Goal: Task Accomplishment & Management: Complete application form

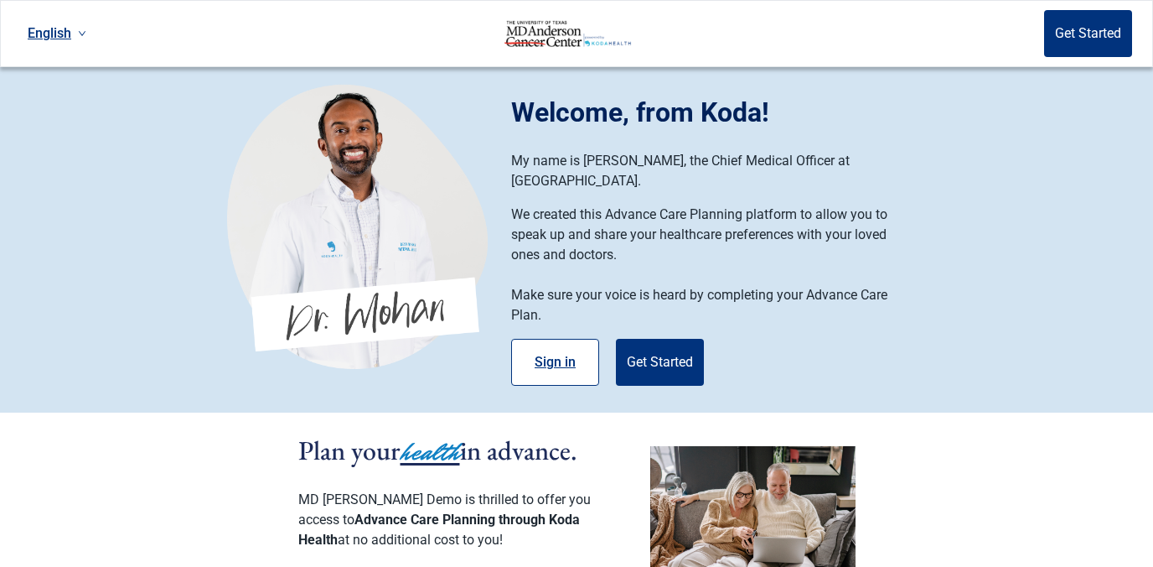
click at [559, 341] on button "Sign in" at bounding box center [555, 362] width 88 height 47
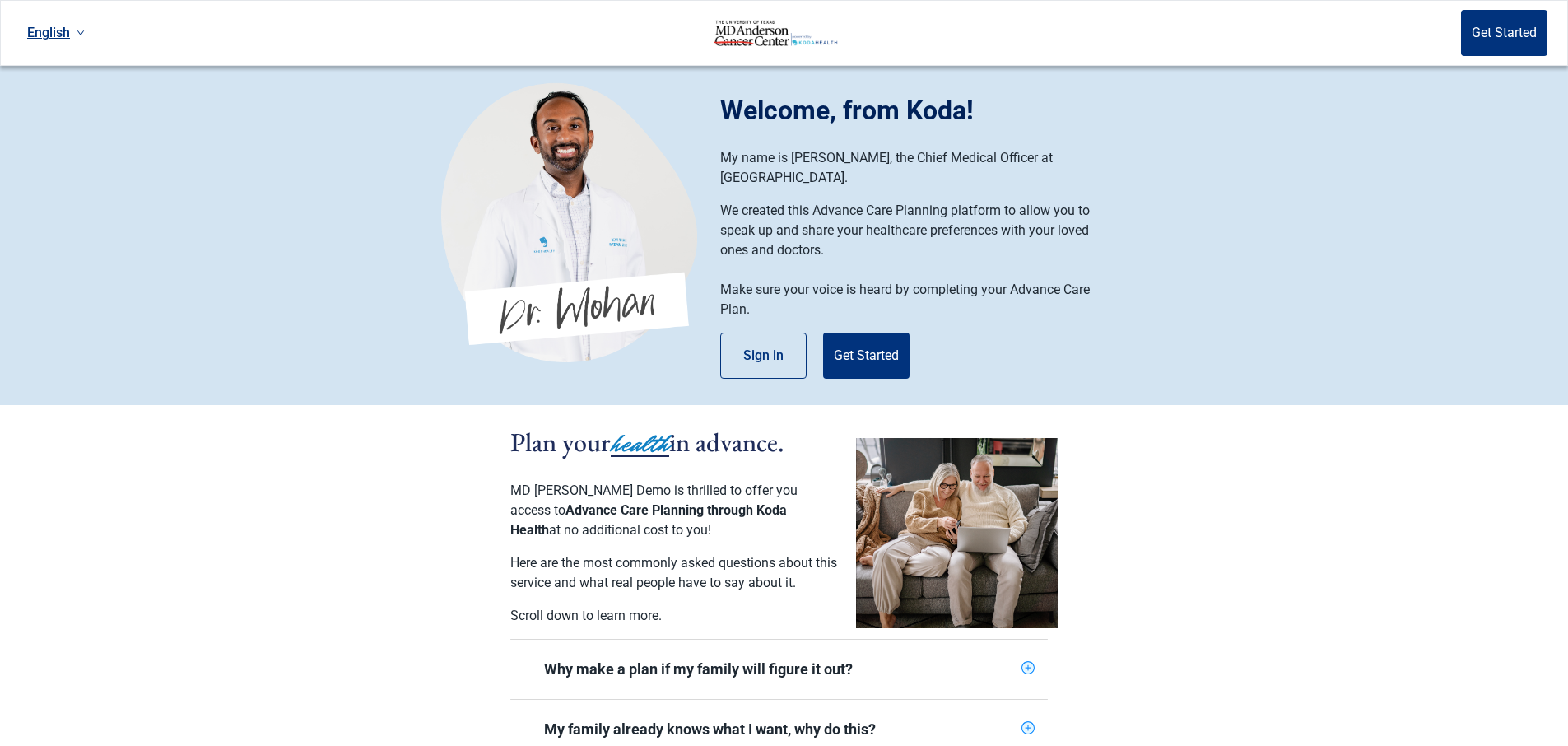
click at [1035, 325] on div "Welcome, from Koda! My name is [PERSON_NAME], the Chief Medical Officer at [GEO…" at bounding box center [924, 234] width 408 height 288
click at [885, 336] on button "Get Started" at bounding box center [867, 356] width 86 height 46
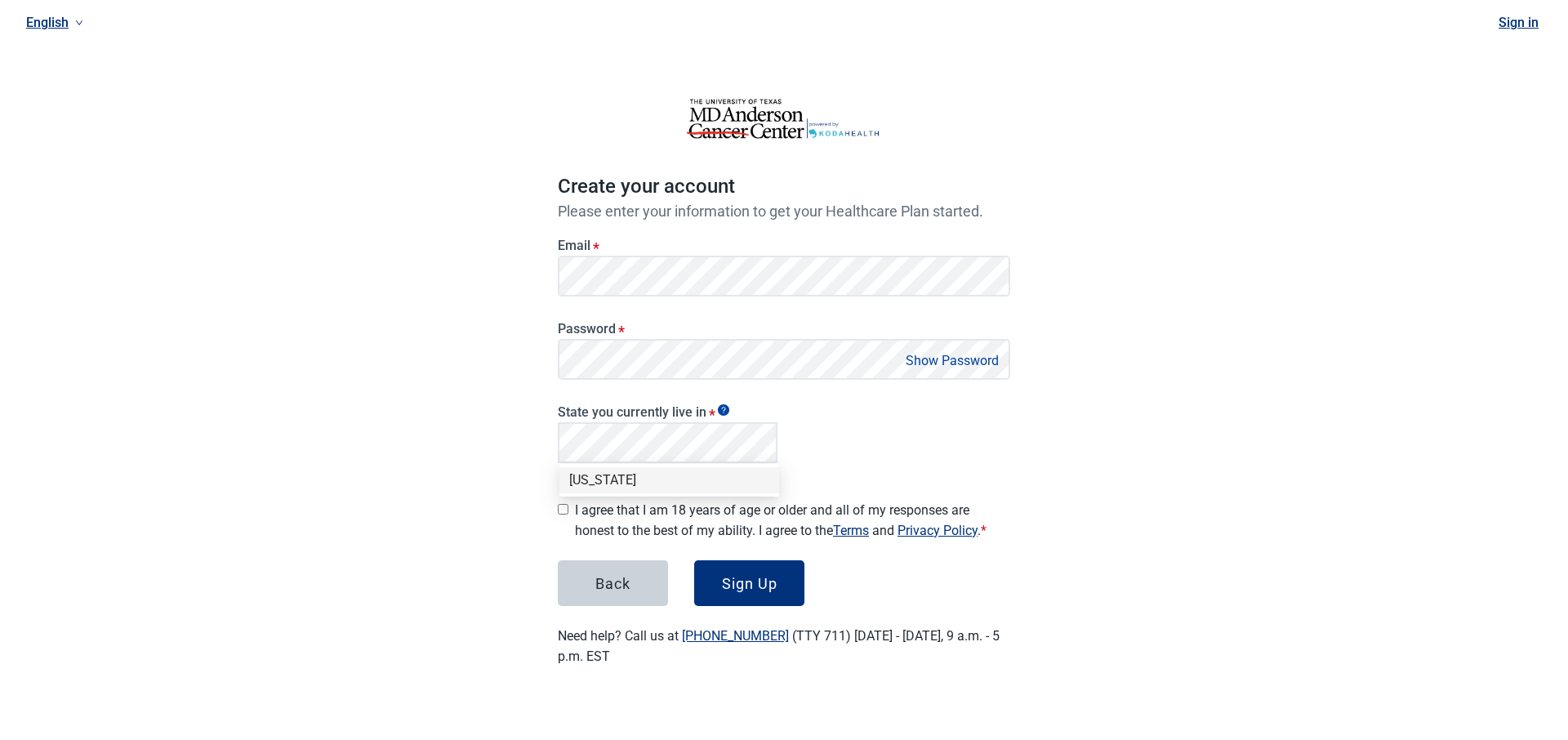
drag, startPoint x: 641, startPoint y: 476, endPoint x: 610, endPoint y: 477, distance: 31.0
click at [632, 476] on div "[US_STATE]" at bounding box center [669, 481] width 200 height 18
click at [562, 504] on input "I agree that I am 18 years of age or older and all of my responses are honest t…" at bounding box center [562, 509] width 11 height 11
checkbox input "true"
click at [724, 552] on div "Sign Up" at bounding box center [749, 583] width 56 height 17
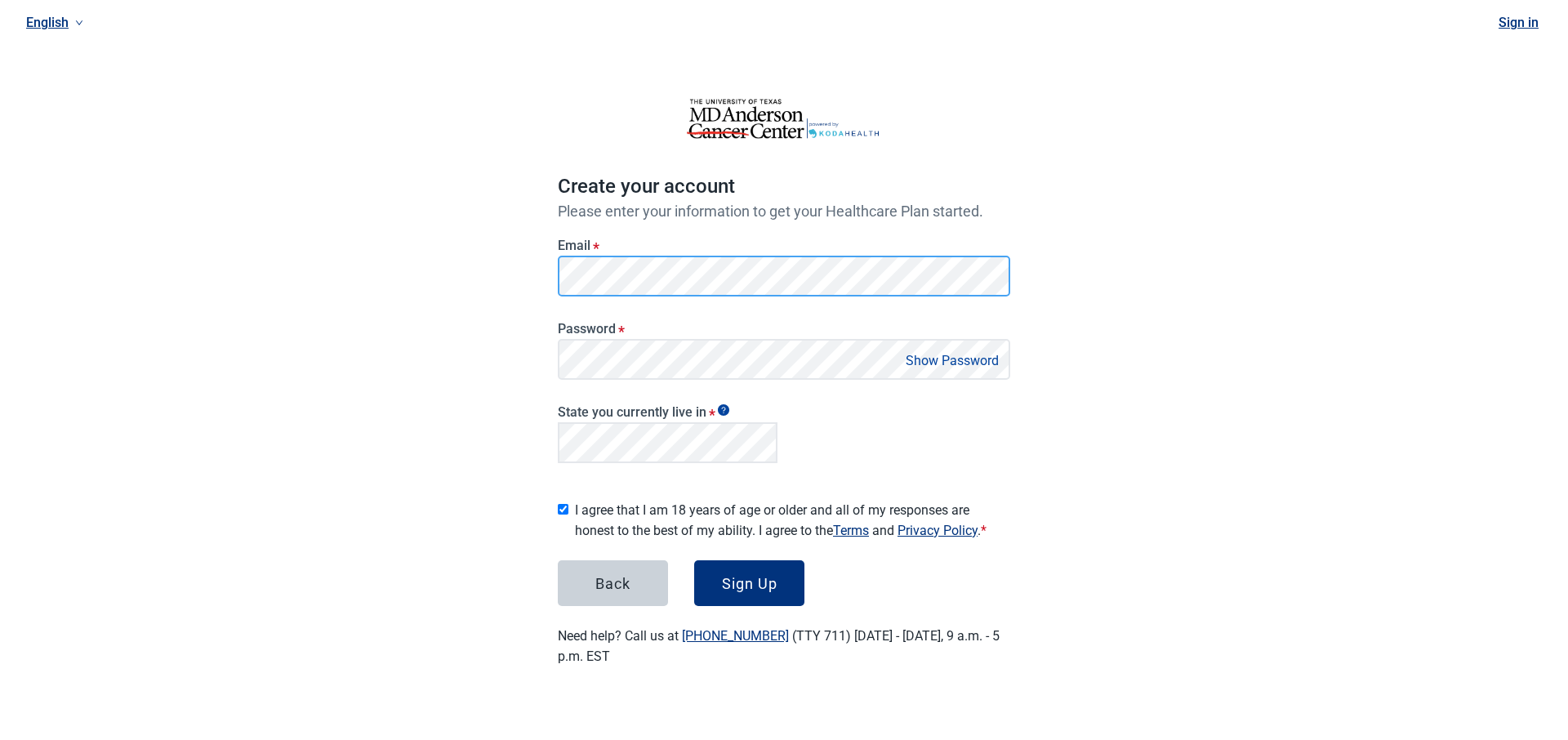
click at [694, 552] on button "Sign Up" at bounding box center [748, 583] width 110 height 46
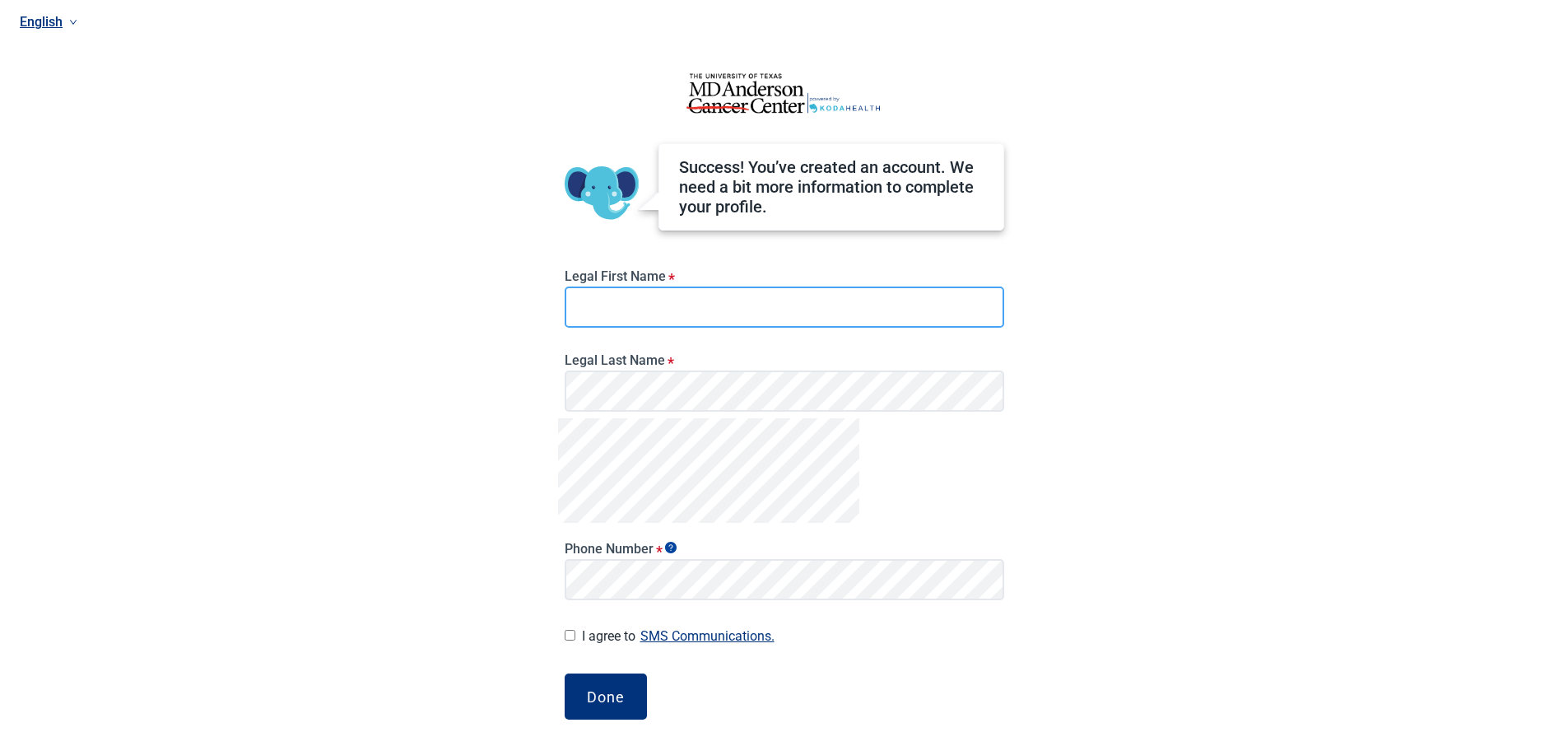
click at [933, 307] on input "Legal First Name *" at bounding box center [785, 308] width 440 height 41
type input "[PERSON_NAME]"
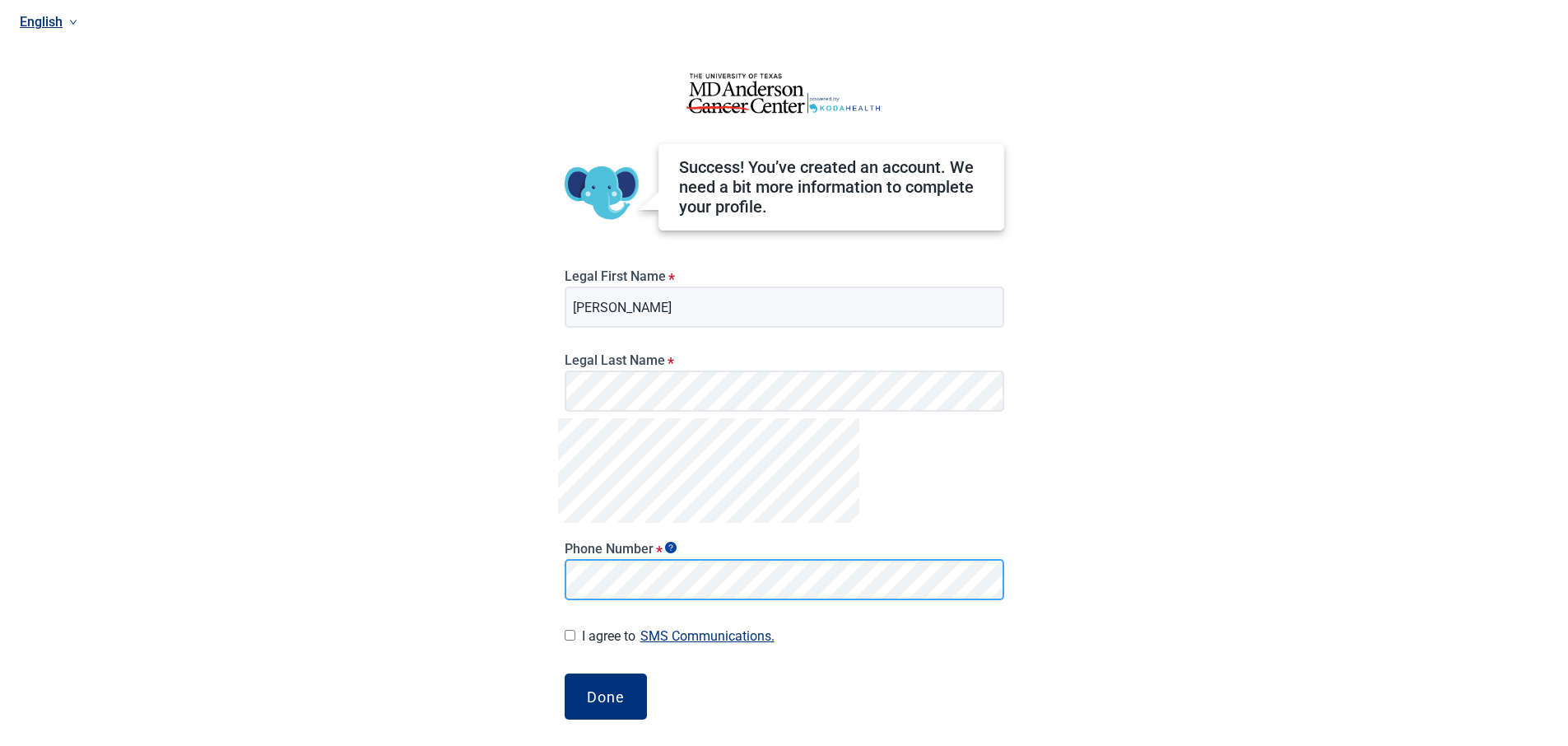
click at [636, 556] on button "SMS Communications." at bounding box center [707, 636] width 144 height 23
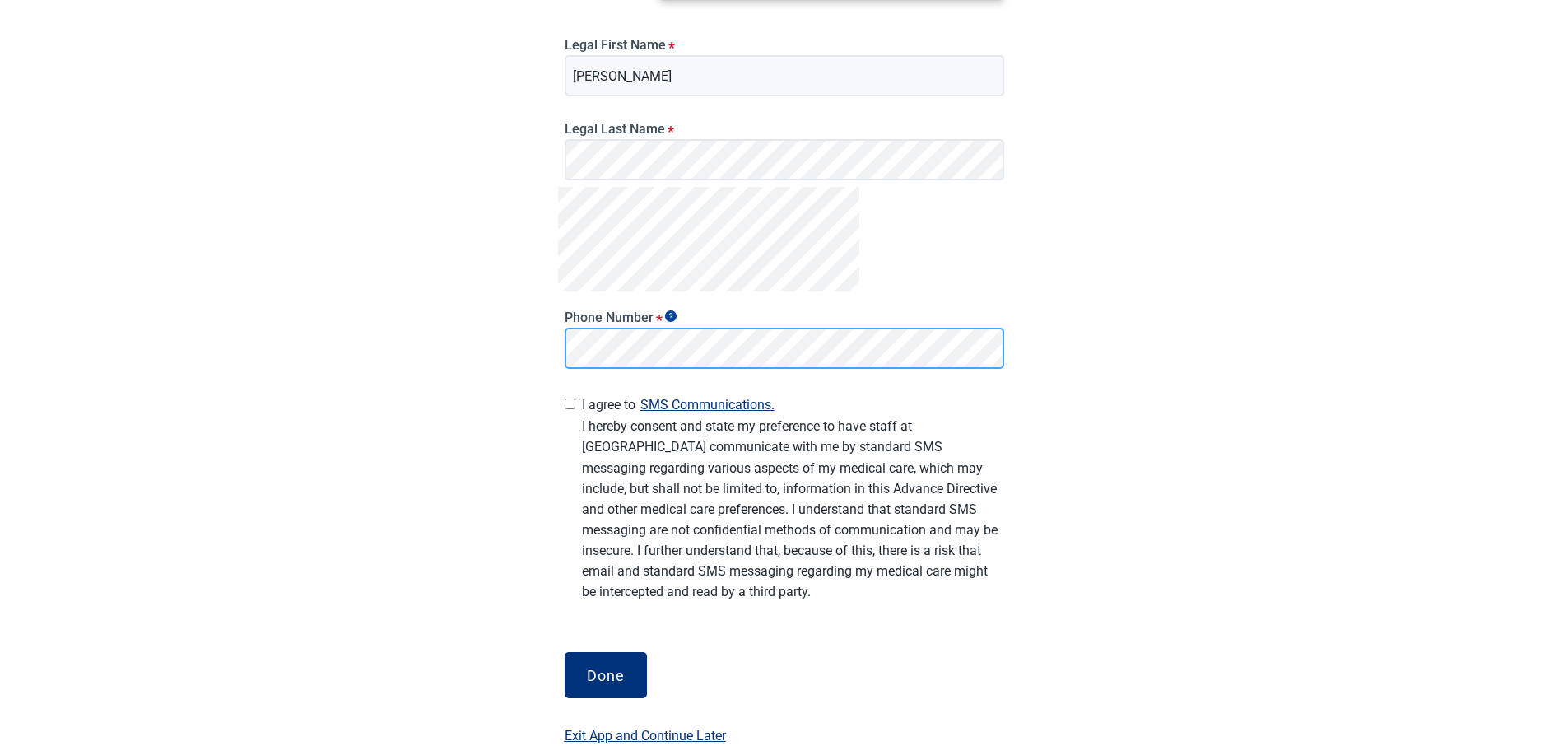
scroll to position [265, 0]
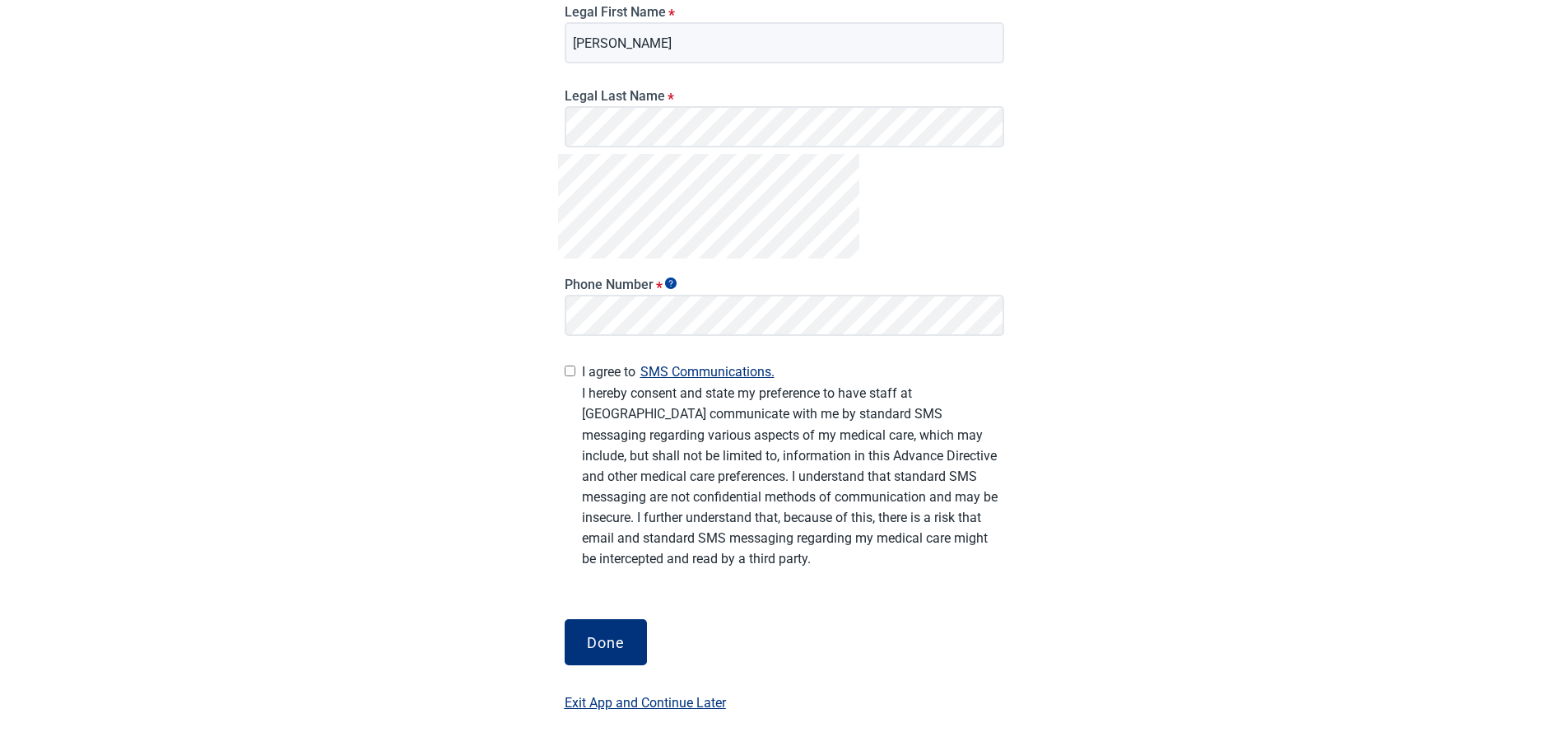
click at [574, 373] on input "I agree to SMS Communications." at bounding box center [570, 371] width 11 height 11
checkbox input "true"
click at [622, 556] on div "Done" at bounding box center [606, 642] width 38 height 17
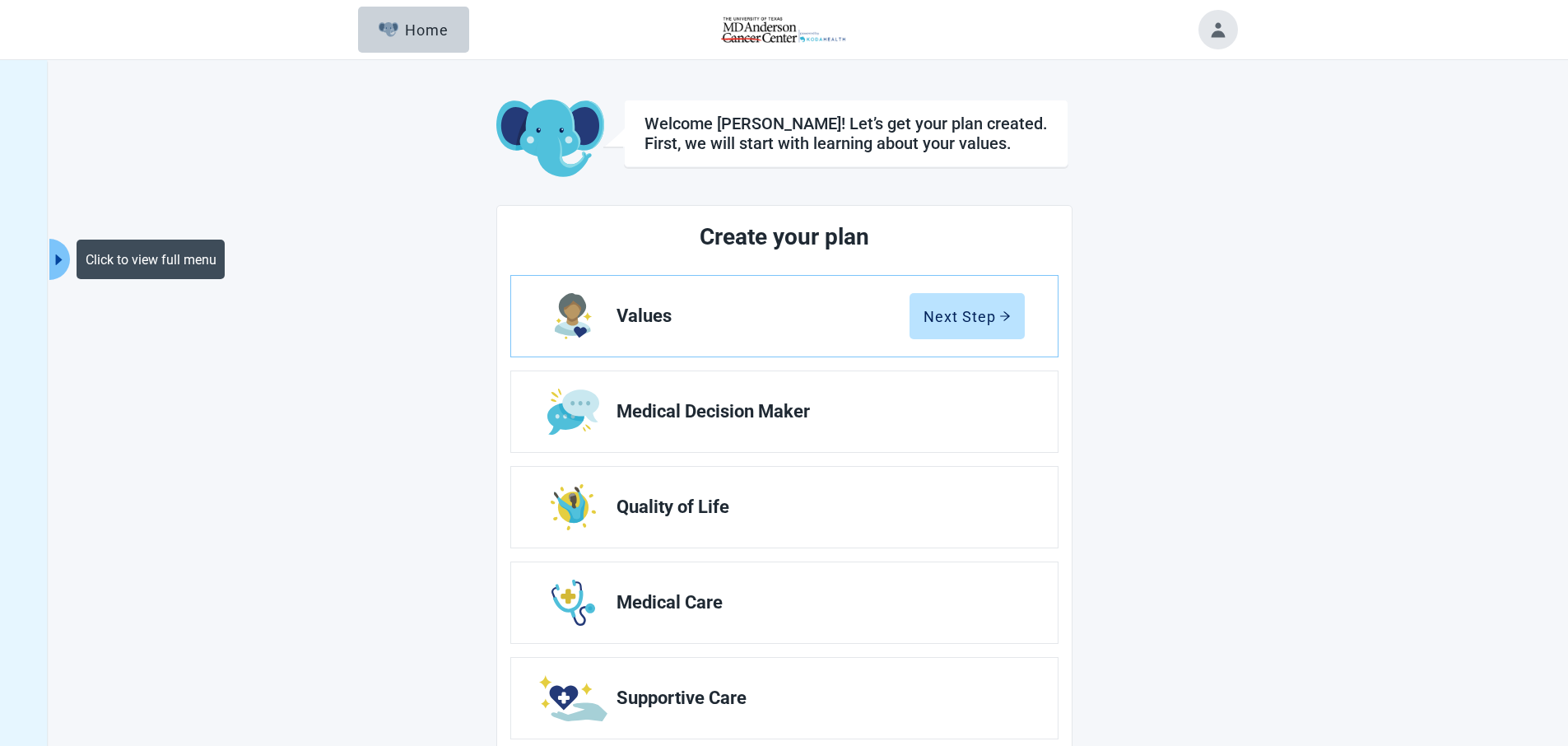
click at [63, 261] on icon "caret-right" at bounding box center [59, 259] width 16 height 16
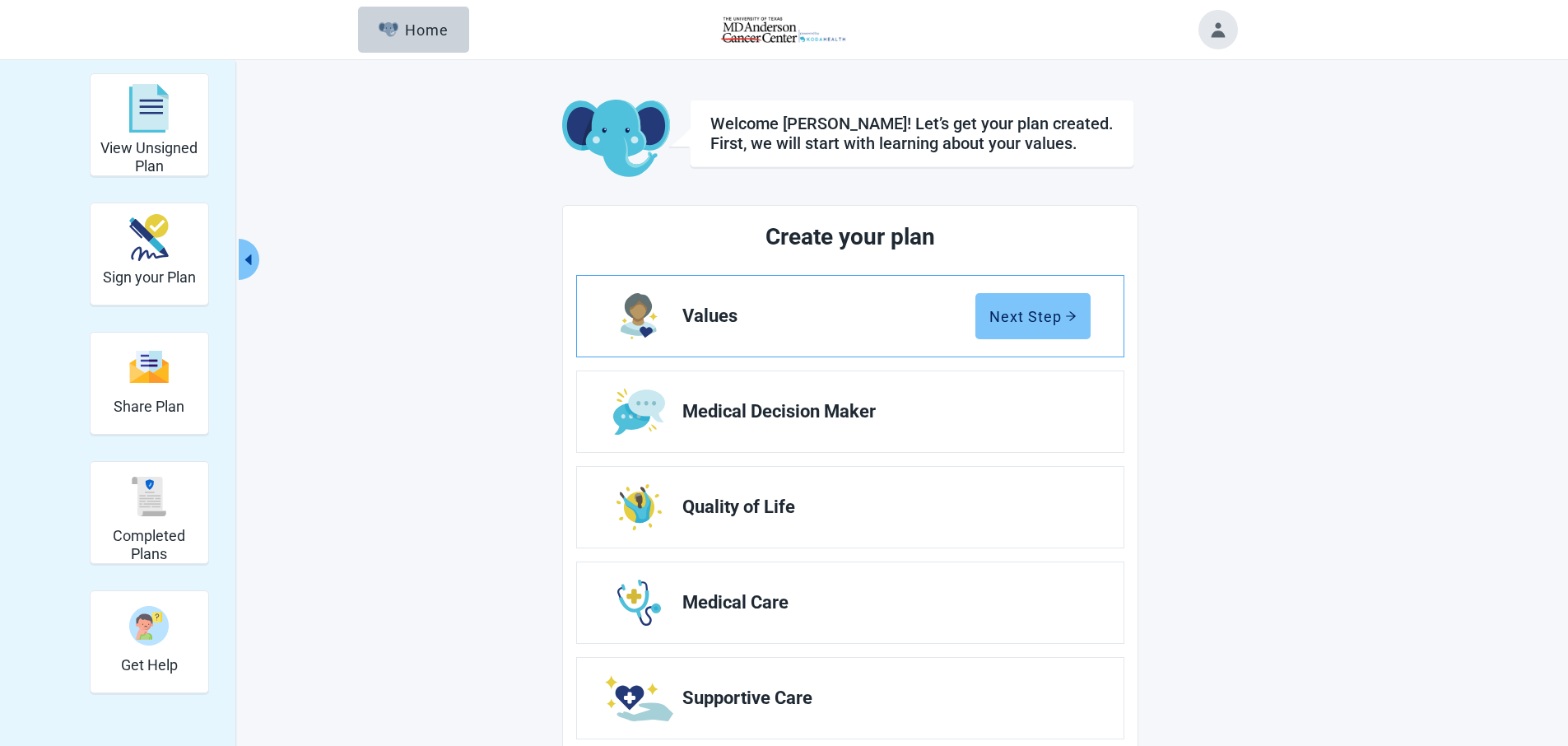
click at [1037, 327] on button "Next Step" at bounding box center [1033, 316] width 115 height 46
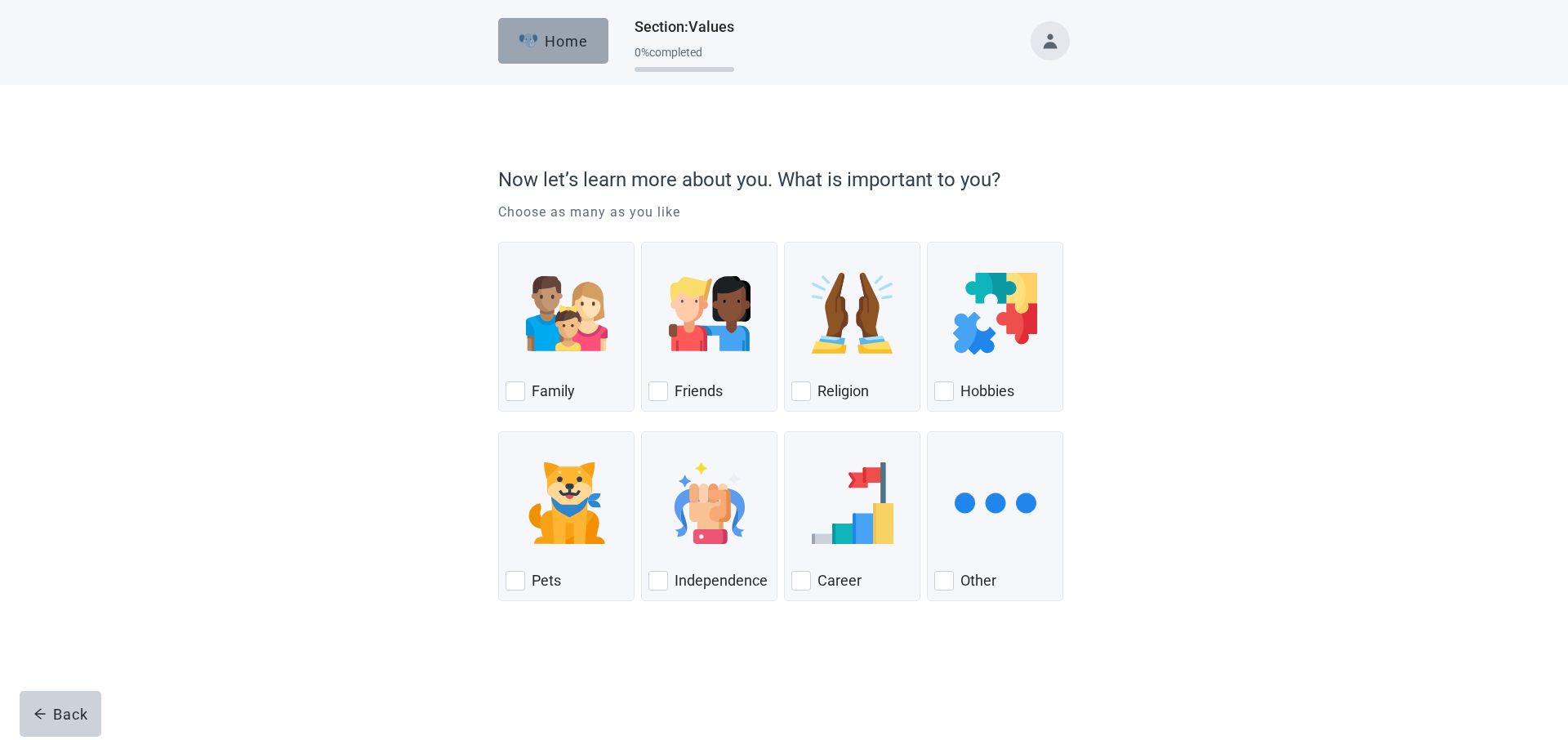
click at [555, 49] on button "Home" at bounding box center [553, 40] width 110 height 46
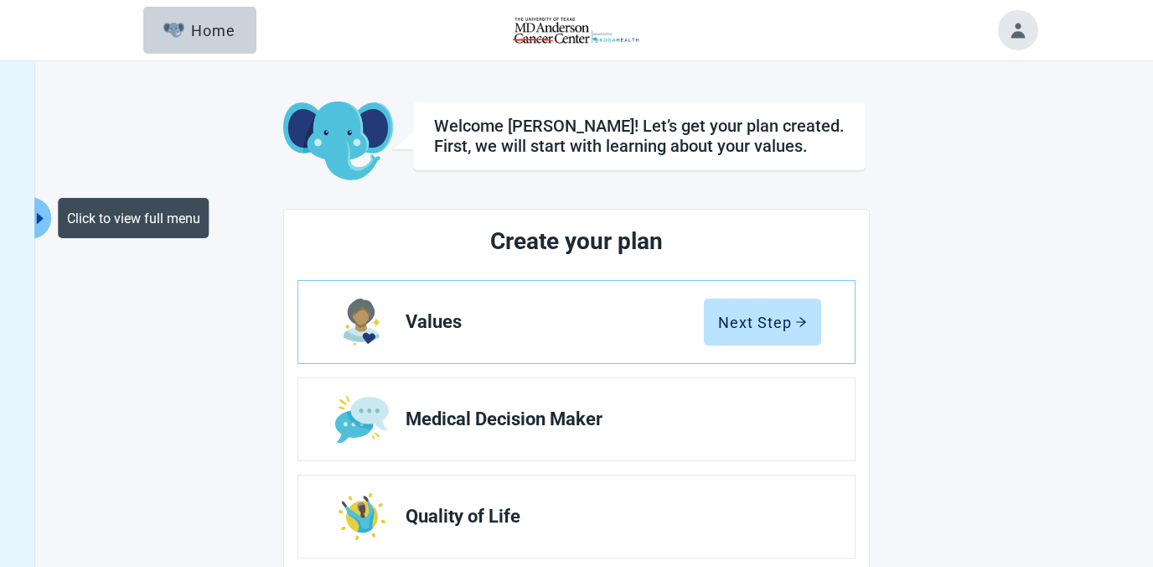
click at [43, 215] on icon "caret-right" at bounding box center [41, 218] width 16 height 16
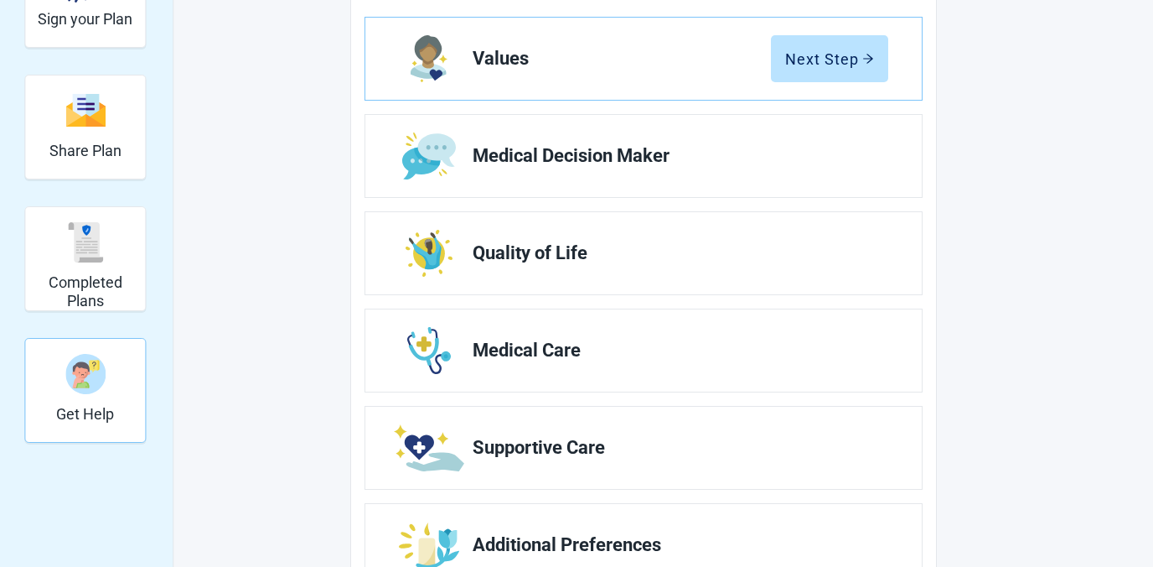
scroll to position [266, 0]
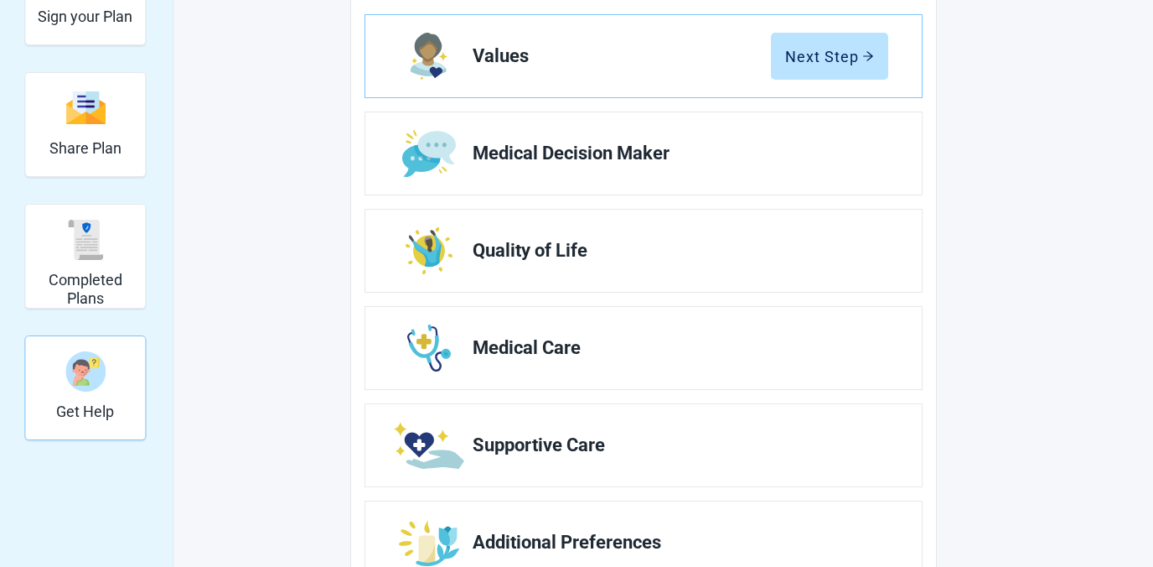
click at [84, 381] on img "Get Help" at bounding box center [85, 371] width 40 height 40
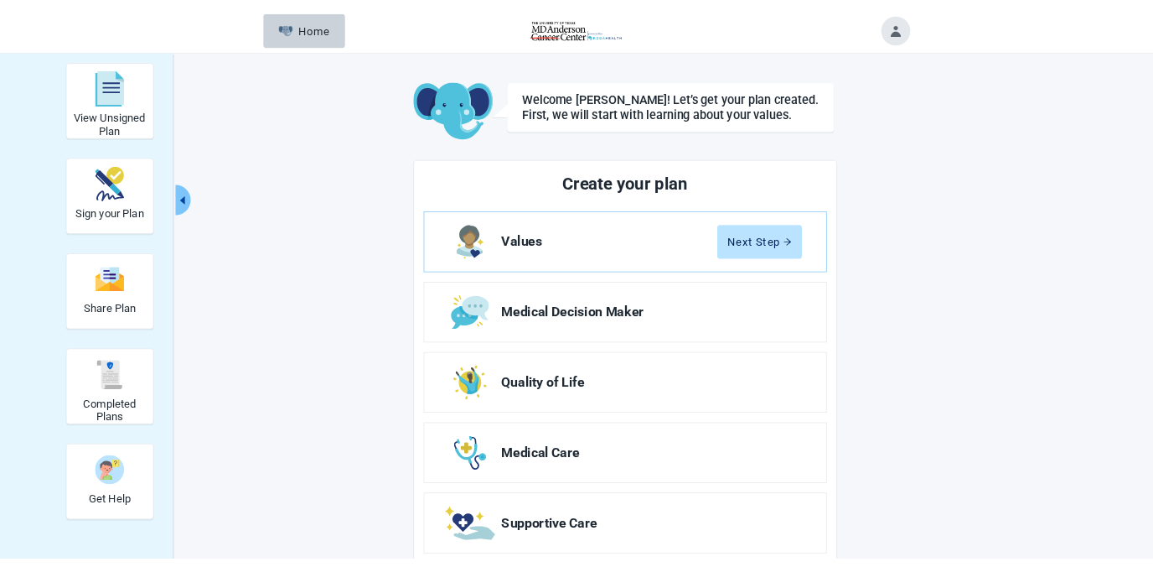
scroll to position [1, 0]
